Goal: Task Accomplishment & Management: Use online tool/utility

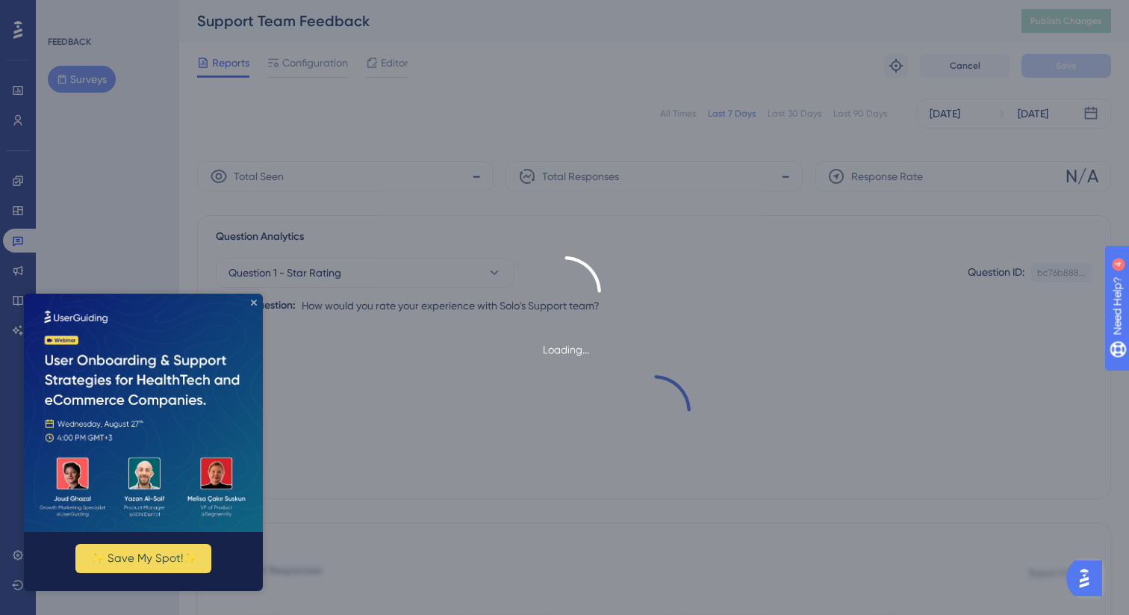
click at [253, 302] on icon "Close Preview" at bounding box center [254, 302] width 6 height 6
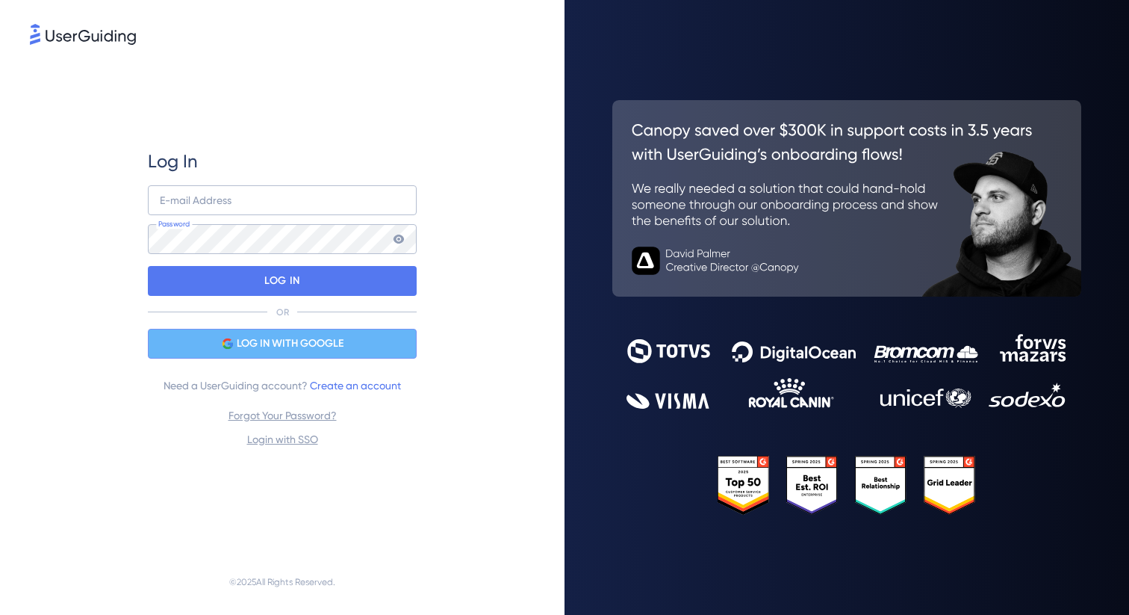
click at [375, 352] on div "LOG IN WITH GOOGLE" at bounding box center [282, 344] width 269 height 30
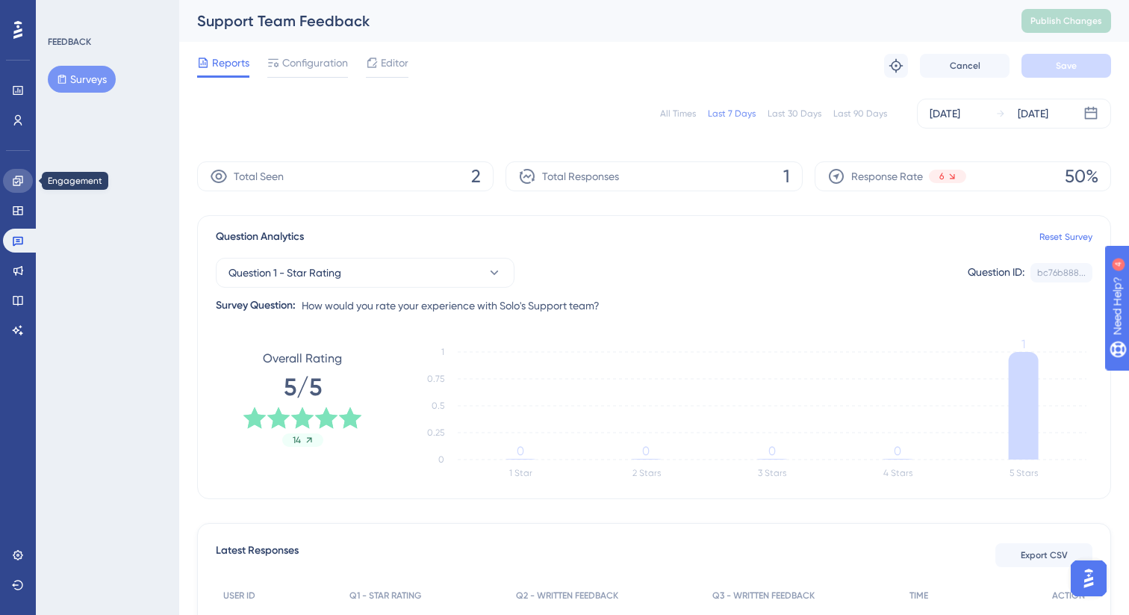
click at [28, 180] on link at bounding box center [18, 181] width 30 height 24
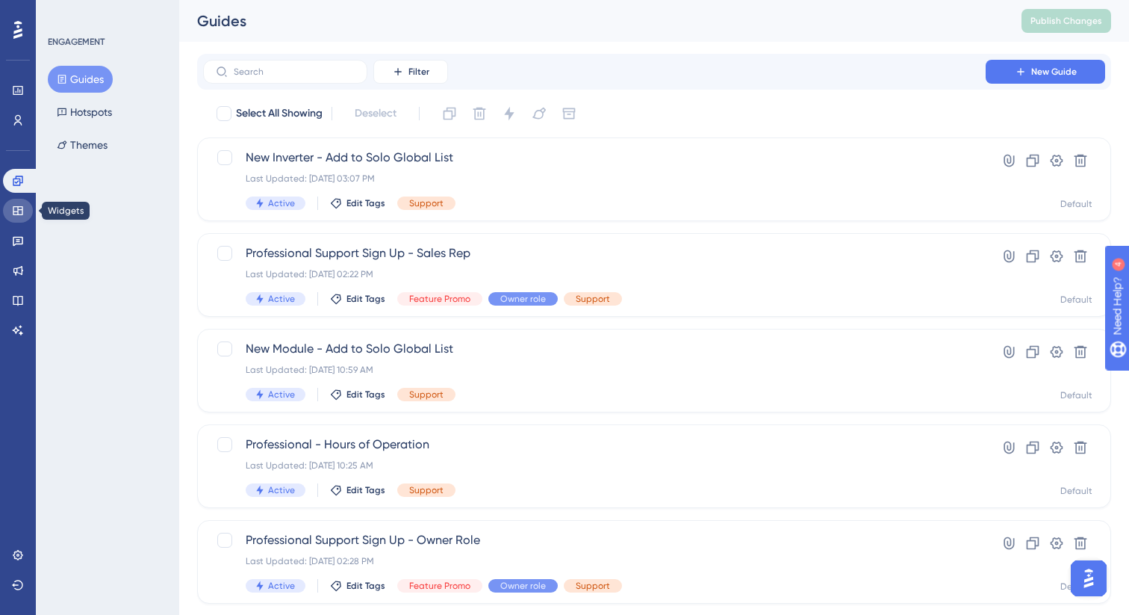
click at [16, 199] on link at bounding box center [18, 211] width 30 height 24
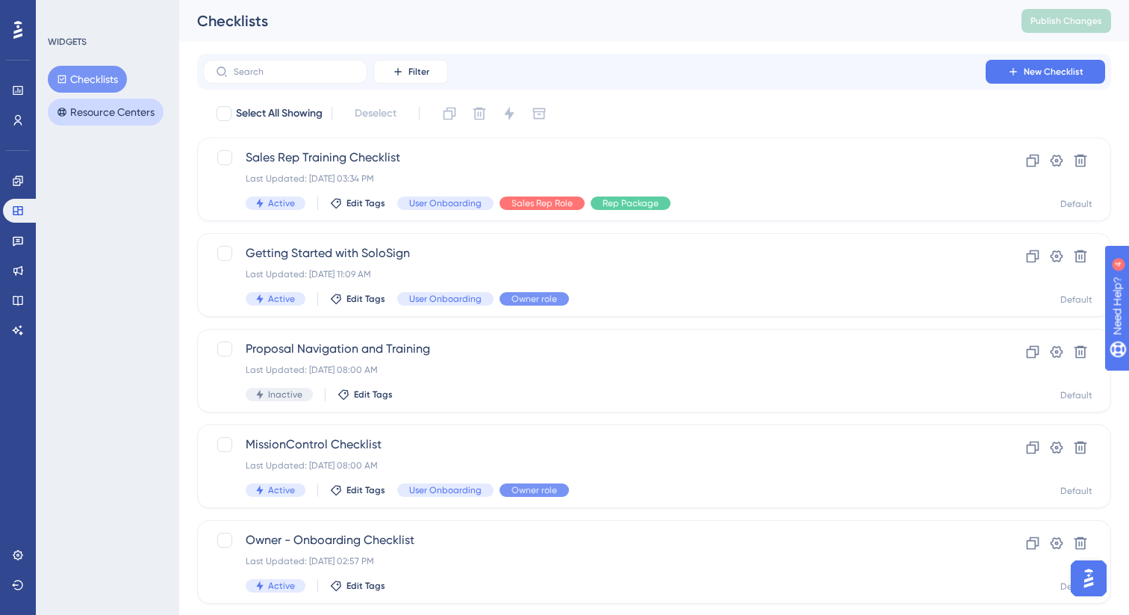
click at [114, 116] on button "Resource Centers" at bounding box center [106, 112] width 116 height 27
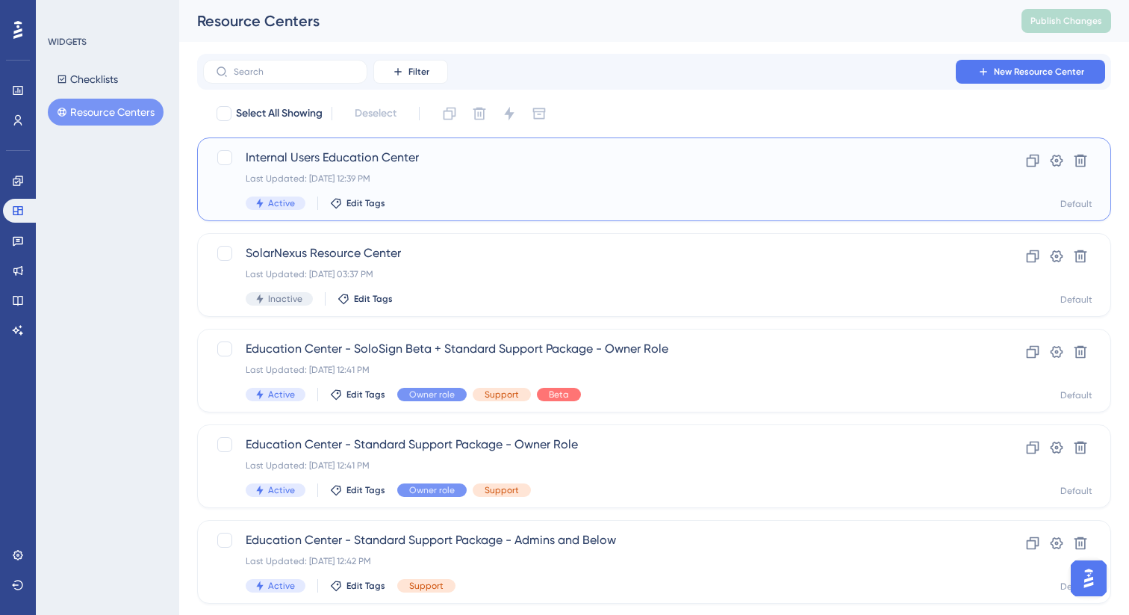
click at [663, 163] on span "Internal Users Education Center" at bounding box center [595, 158] width 698 height 18
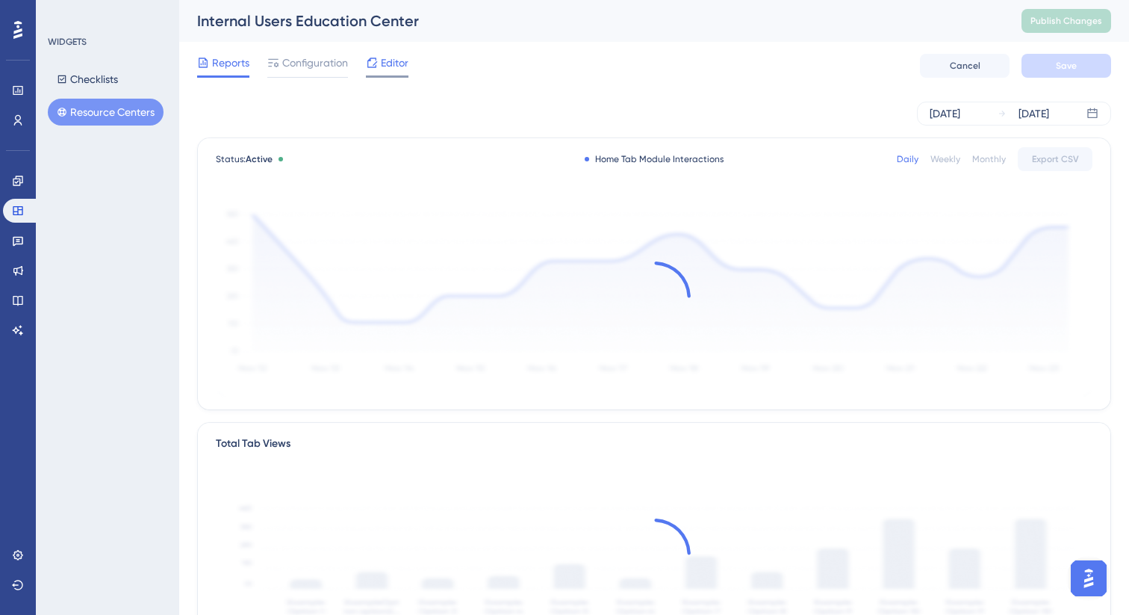
click at [400, 61] on span "Editor" at bounding box center [395, 63] width 28 height 18
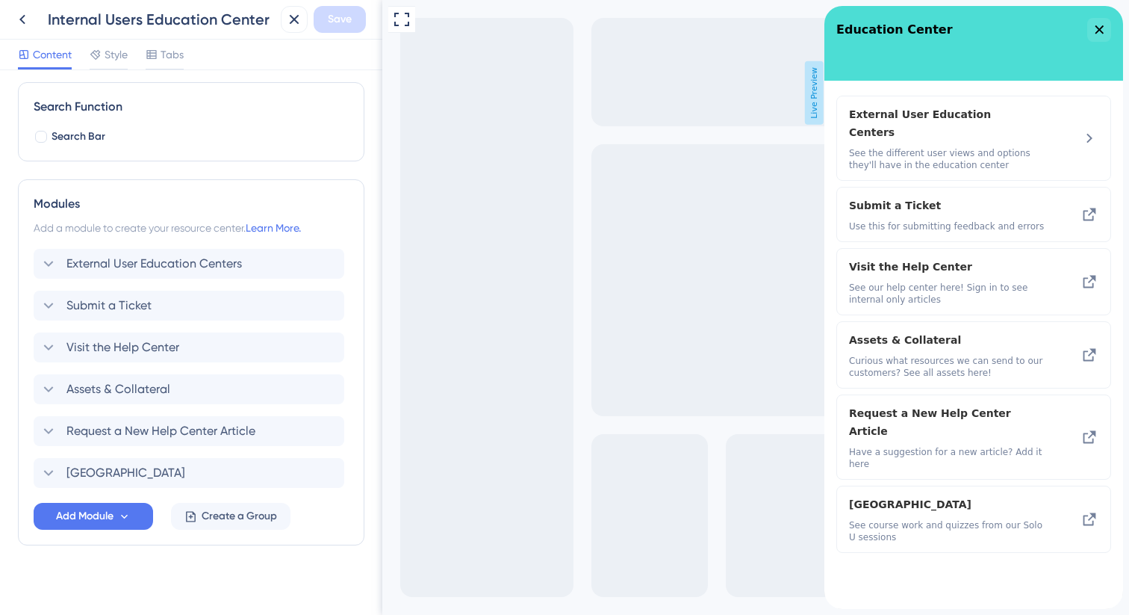
scroll to position [214, 0]
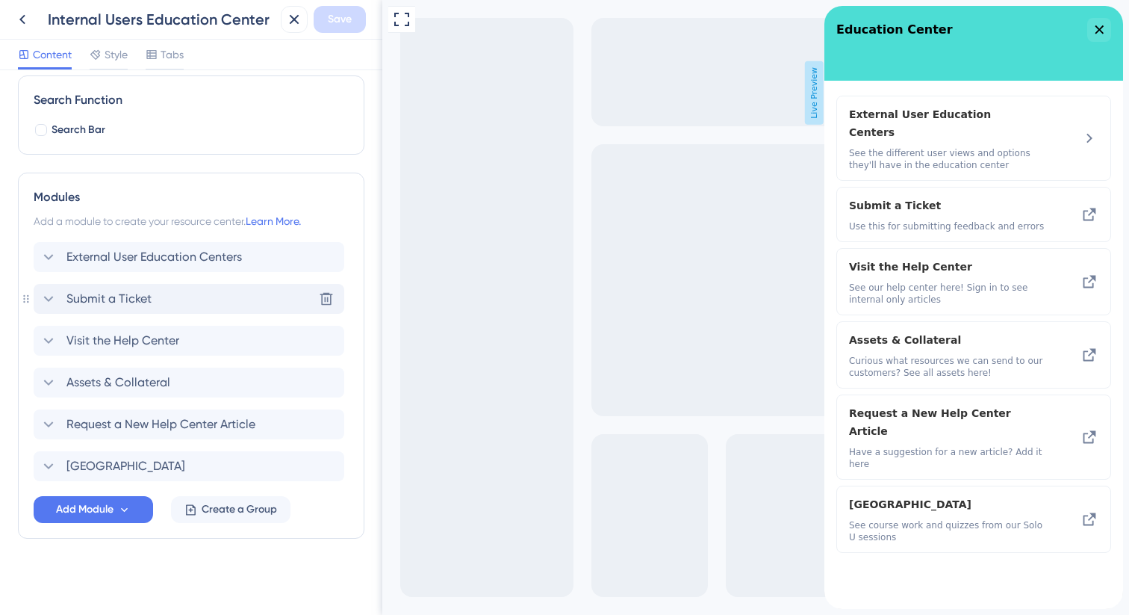
click at [107, 299] on span "Submit a Ticket" at bounding box center [108, 299] width 85 height 18
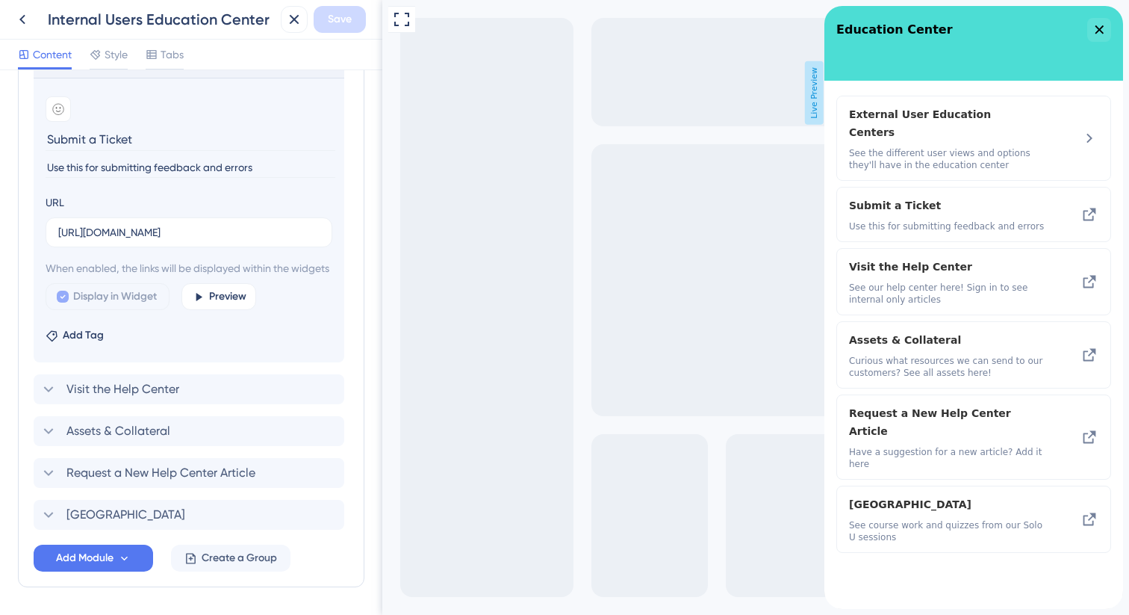
scroll to position [452, 0]
click at [150, 242] on label "[URL][DOMAIN_NAME]" at bounding box center [189, 231] width 287 height 30
click at [150, 239] on input "[URL][DOMAIN_NAME]" at bounding box center [188, 231] width 261 height 16
click at [150, 242] on label "[URL][DOMAIN_NAME]" at bounding box center [189, 231] width 287 height 30
click at [150, 239] on input "[URL][DOMAIN_NAME]" at bounding box center [188, 231] width 261 height 16
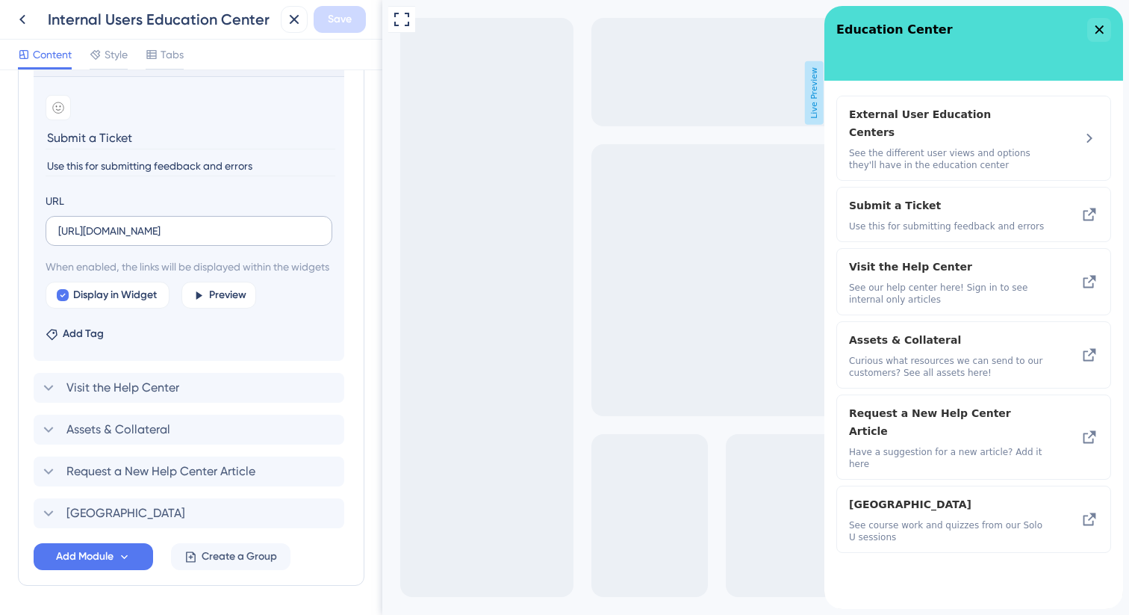
click at [150, 242] on label "[URL][DOMAIN_NAME]" at bounding box center [189, 231] width 287 height 30
click at [150, 239] on input "[URL][DOMAIN_NAME]" at bounding box center [188, 231] width 261 height 16
paste input "[DOMAIN_NAME][URL]"
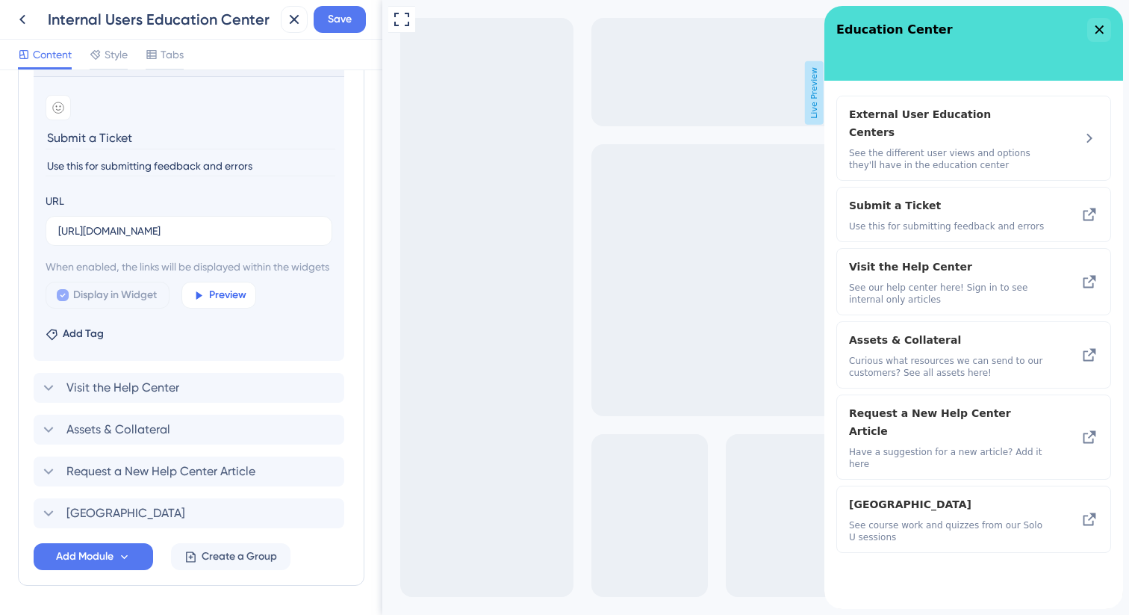
click at [232, 304] on span "Preview" at bounding box center [227, 295] width 37 height 18
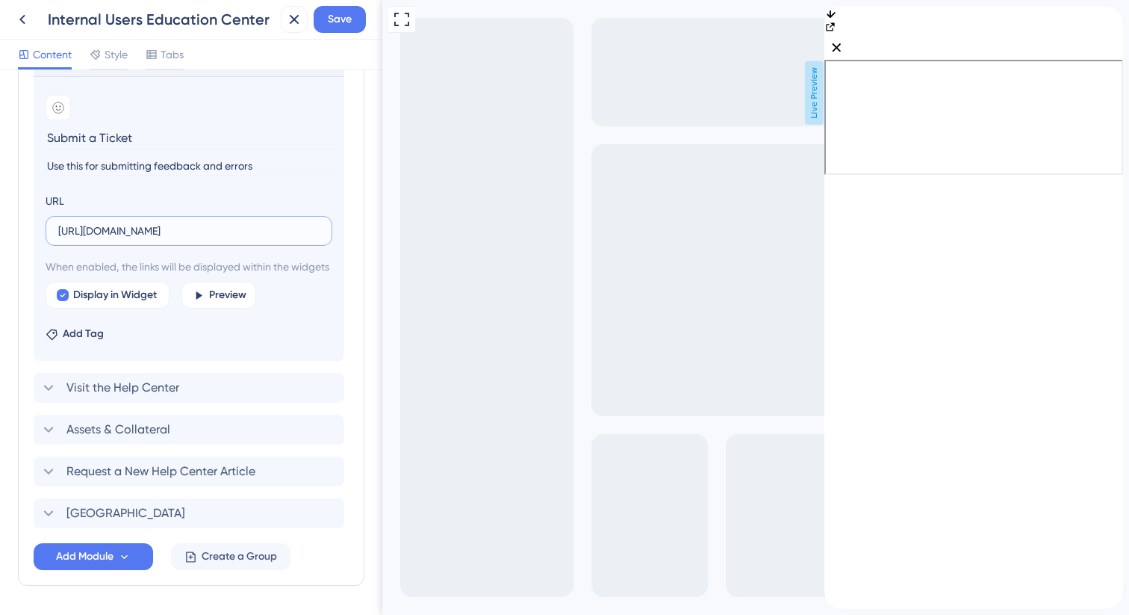
click at [257, 224] on input "[URL][DOMAIN_NAME]" at bounding box center [188, 231] width 261 height 16
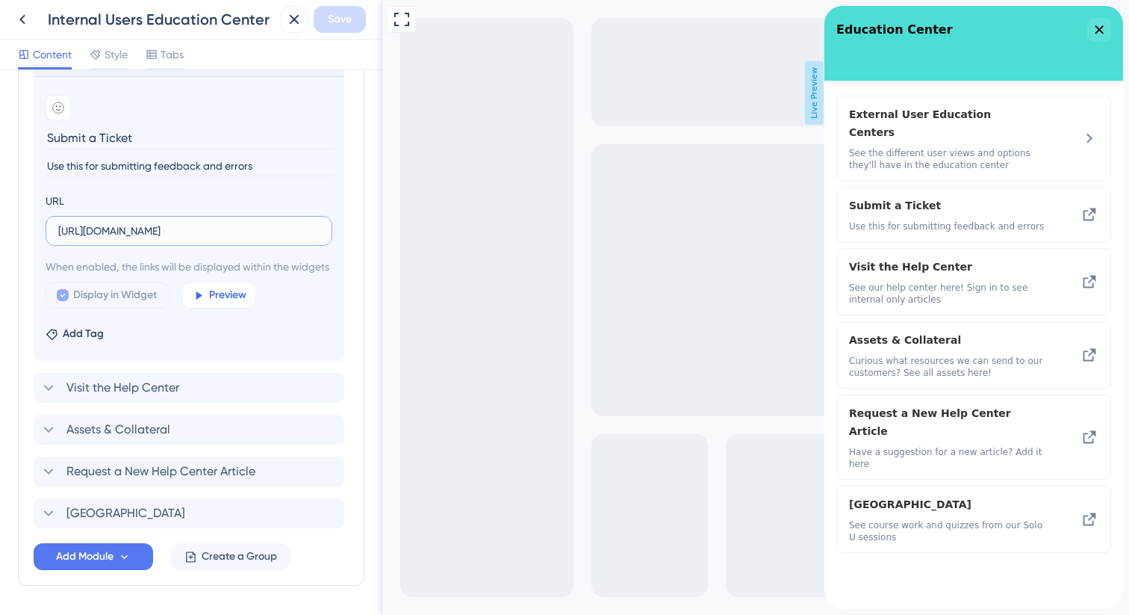
type input "[URL][DOMAIN_NAME]"
click at [219, 304] on span "Preview" at bounding box center [227, 295] width 37 height 18
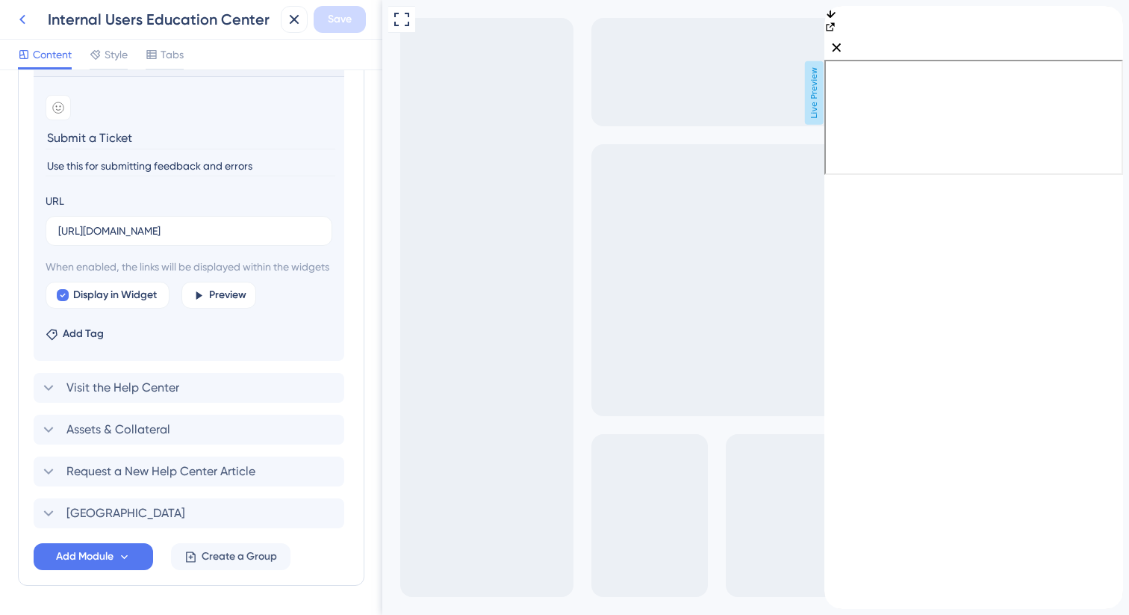
click at [23, 19] on icon at bounding box center [22, 19] width 18 height 18
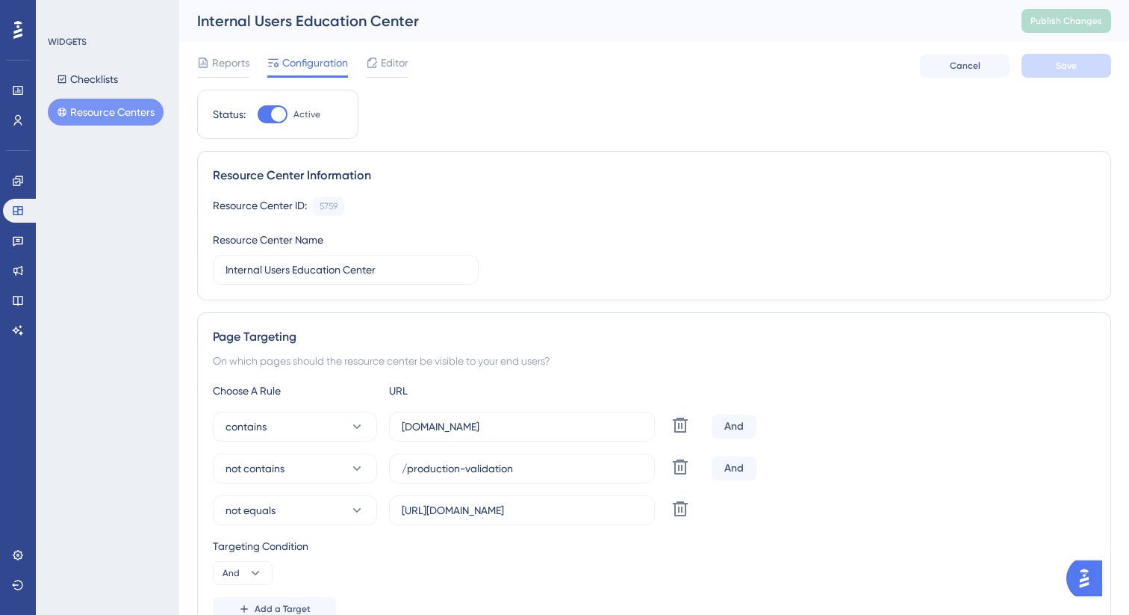
click at [119, 248] on div "WIDGETS Checklists Resource Centers" at bounding box center [107, 307] width 143 height 615
click at [72, 181] on div "WIDGETS Checklists Resource Centers" at bounding box center [107, 307] width 143 height 615
